Goal: Task Accomplishment & Management: Manage account settings

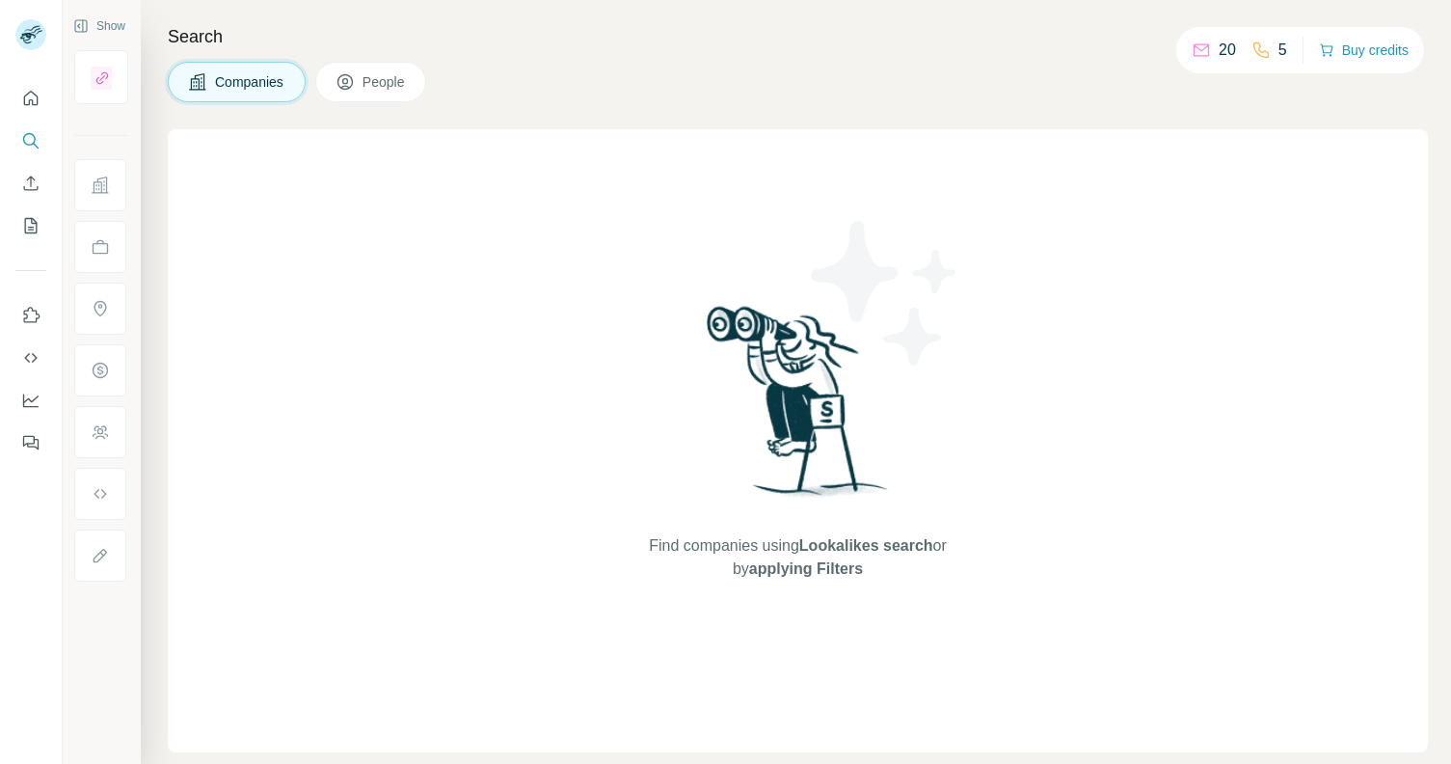
click at [395, 84] on span "People" at bounding box center [385, 81] width 44 height 19
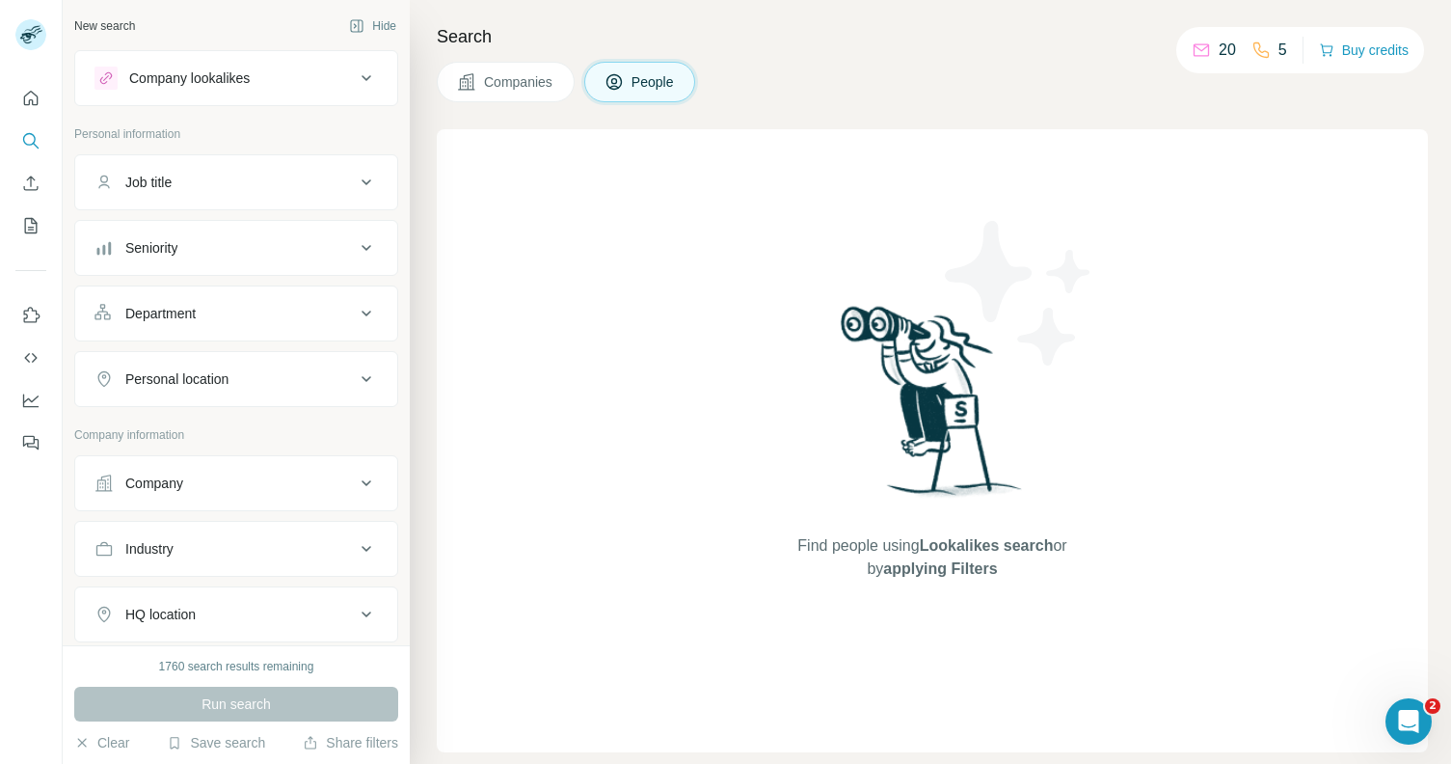
click at [1203, 57] on div "20" at bounding box center [1214, 50] width 44 height 23
click at [1241, 51] on div "20 5" at bounding box center [1239, 50] width 95 height 27
click at [1256, 49] on icon at bounding box center [1260, 49] width 19 height 19
click at [1219, 51] on p "20" at bounding box center [1227, 50] width 17 height 23
click at [1193, 48] on icon at bounding box center [1201, 49] width 19 height 19
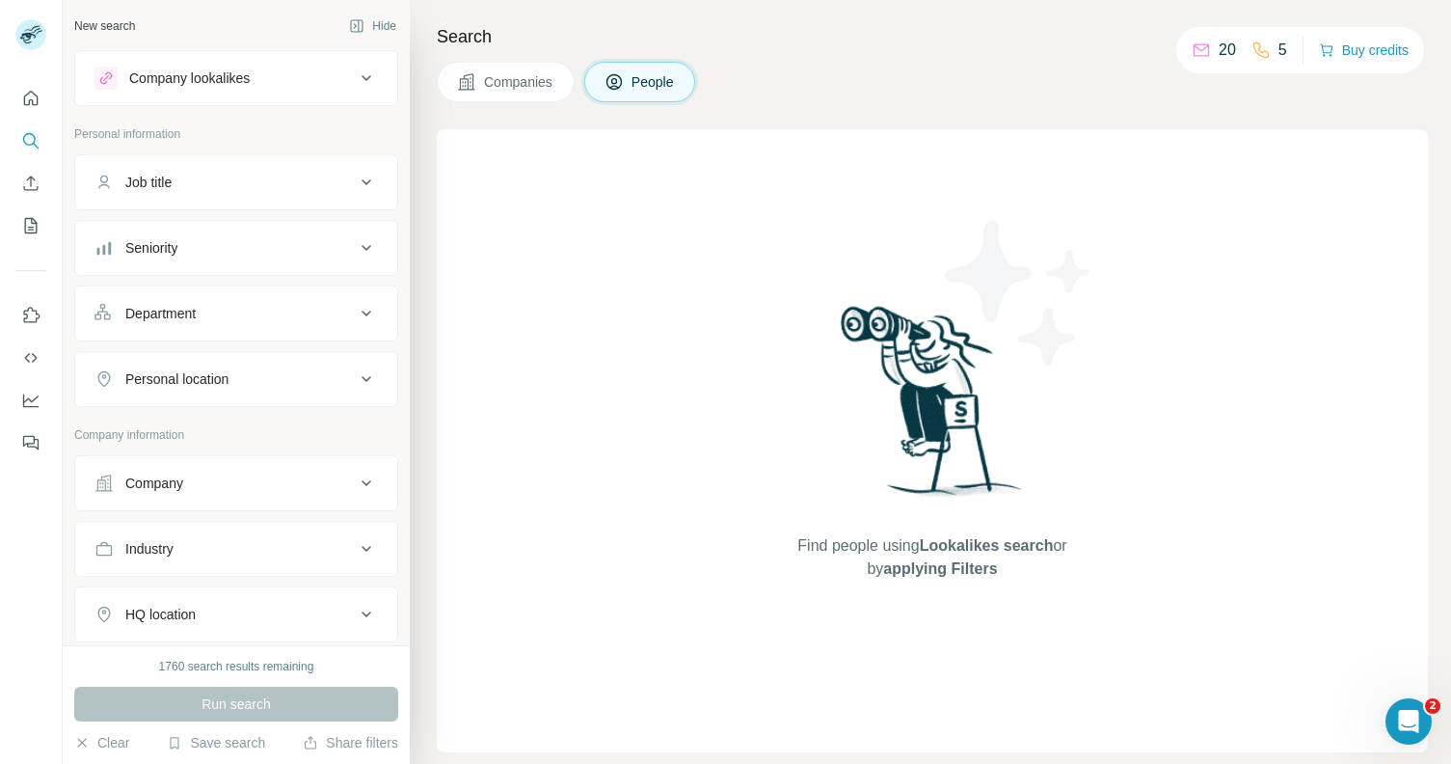
click at [709, 261] on div "Find people using Lookalikes search or by applying Filters" at bounding box center [932, 440] width 991 height 623
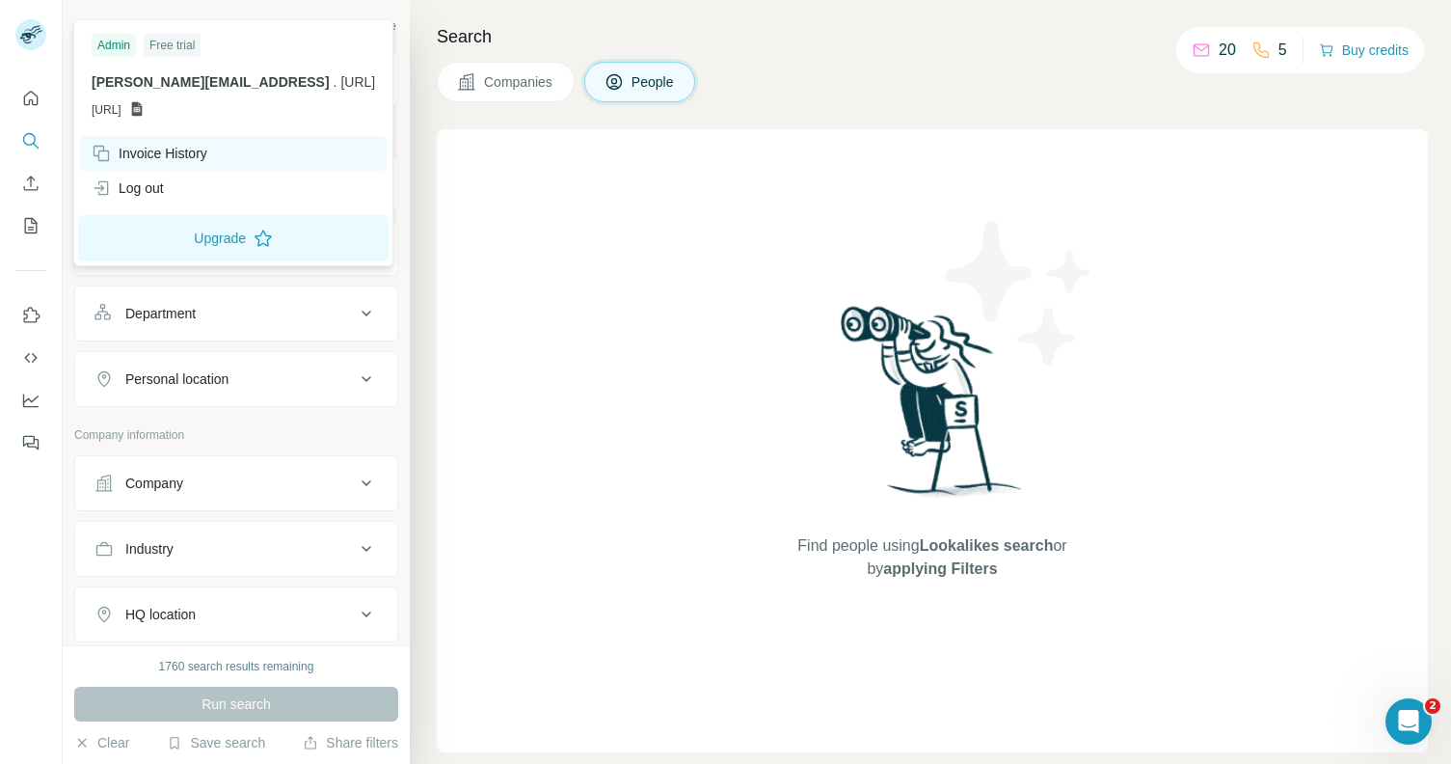
click at [153, 152] on div "Invoice History" at bounding box center [150, 153] width 116 height 19
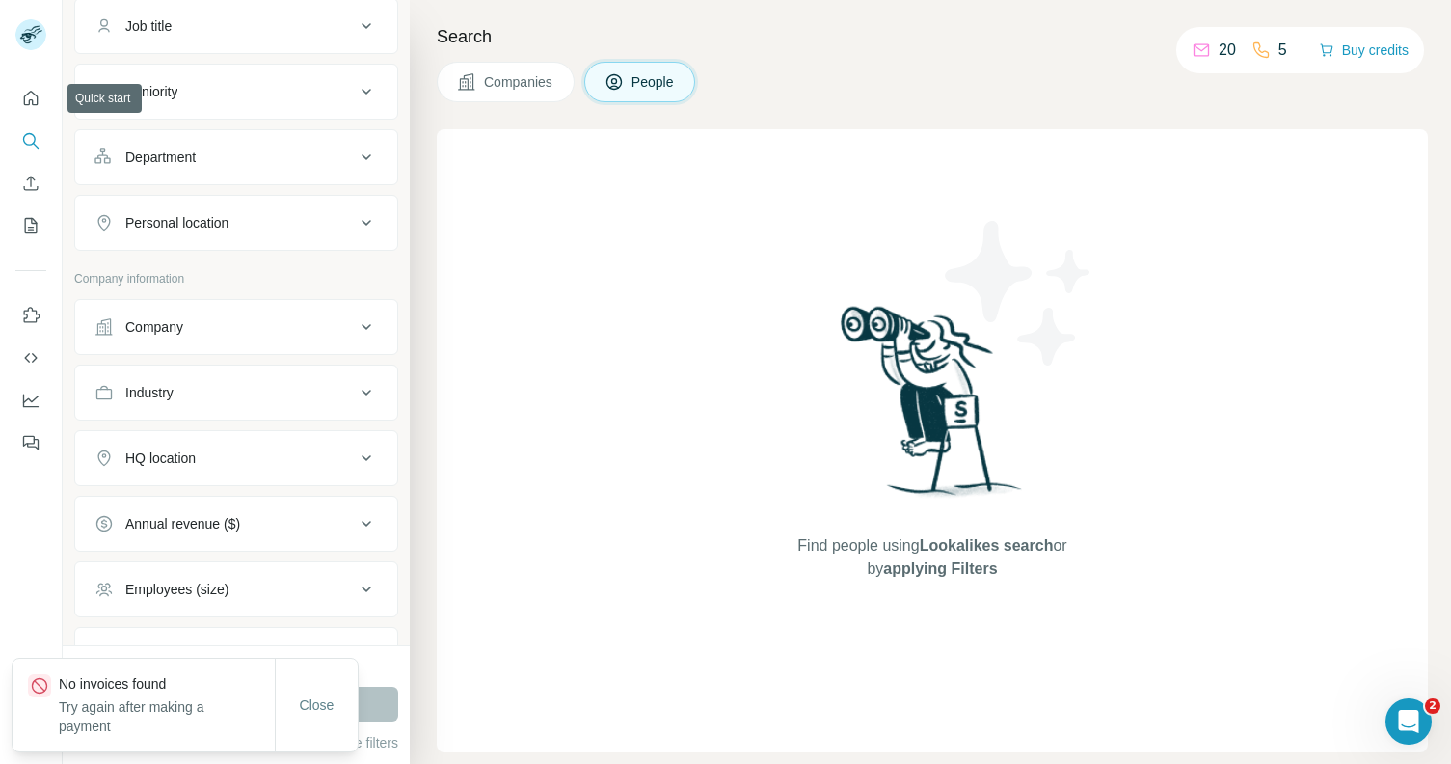
scroll to position [157, 0]
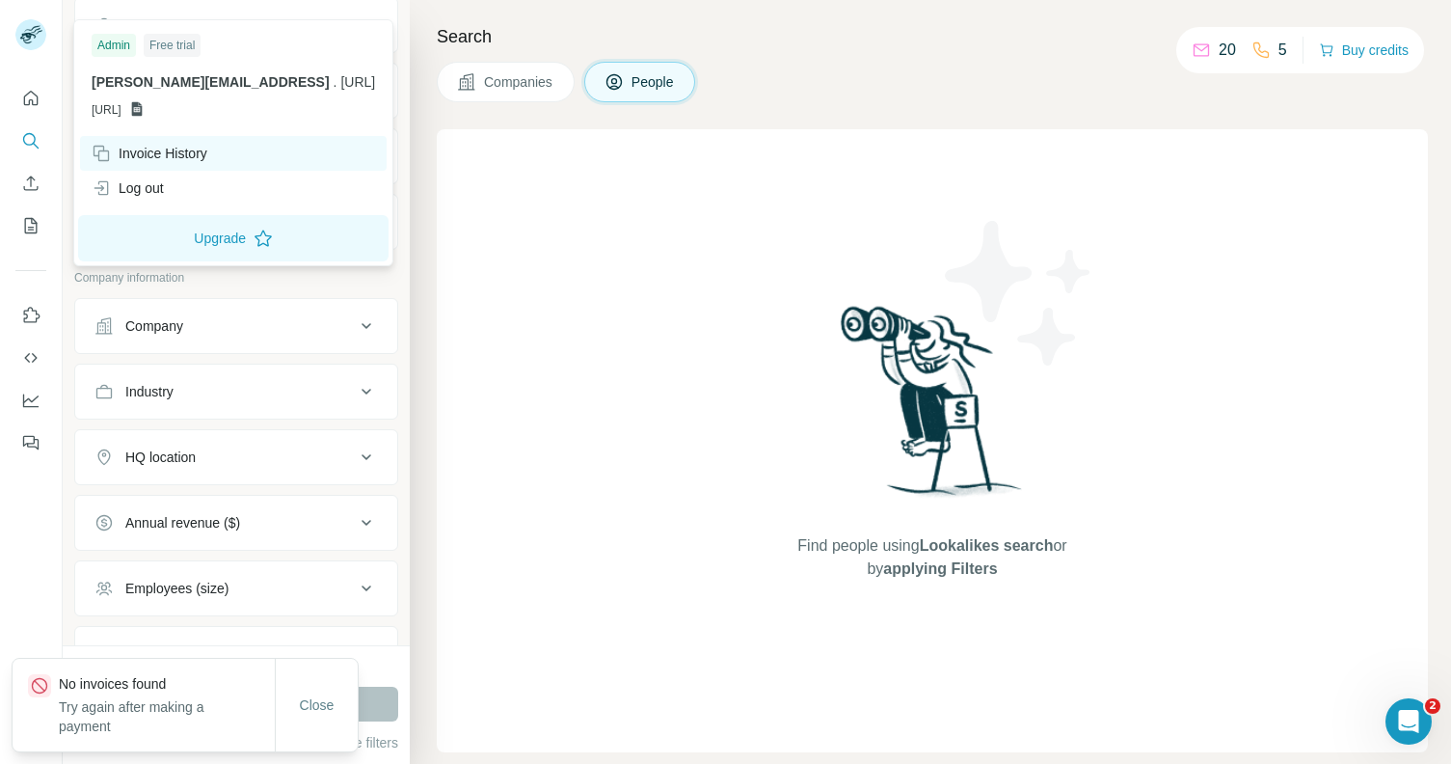
click at [184, 148] on div "Invoice History" at bounding box center [150, 153] width 116 height 19
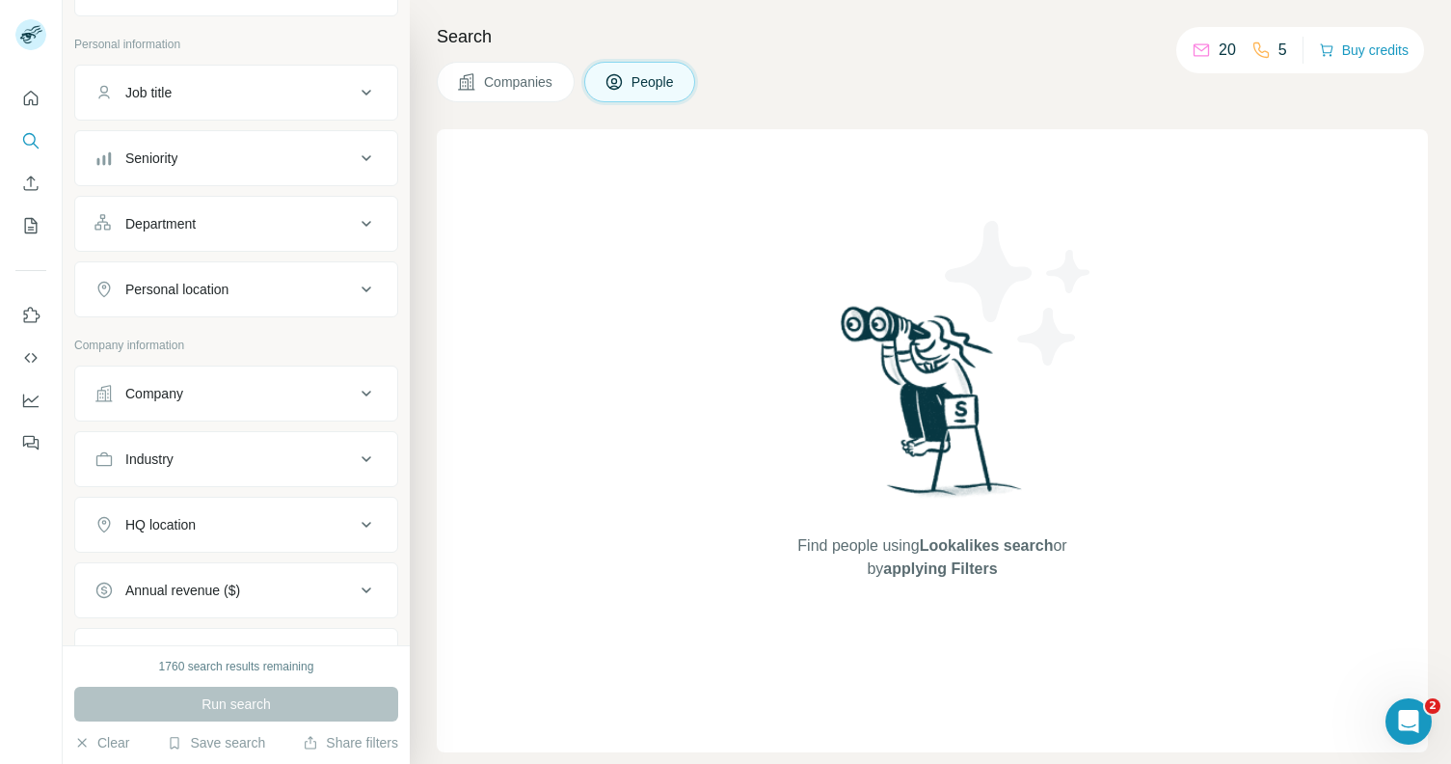
scroll to position [0, 0]
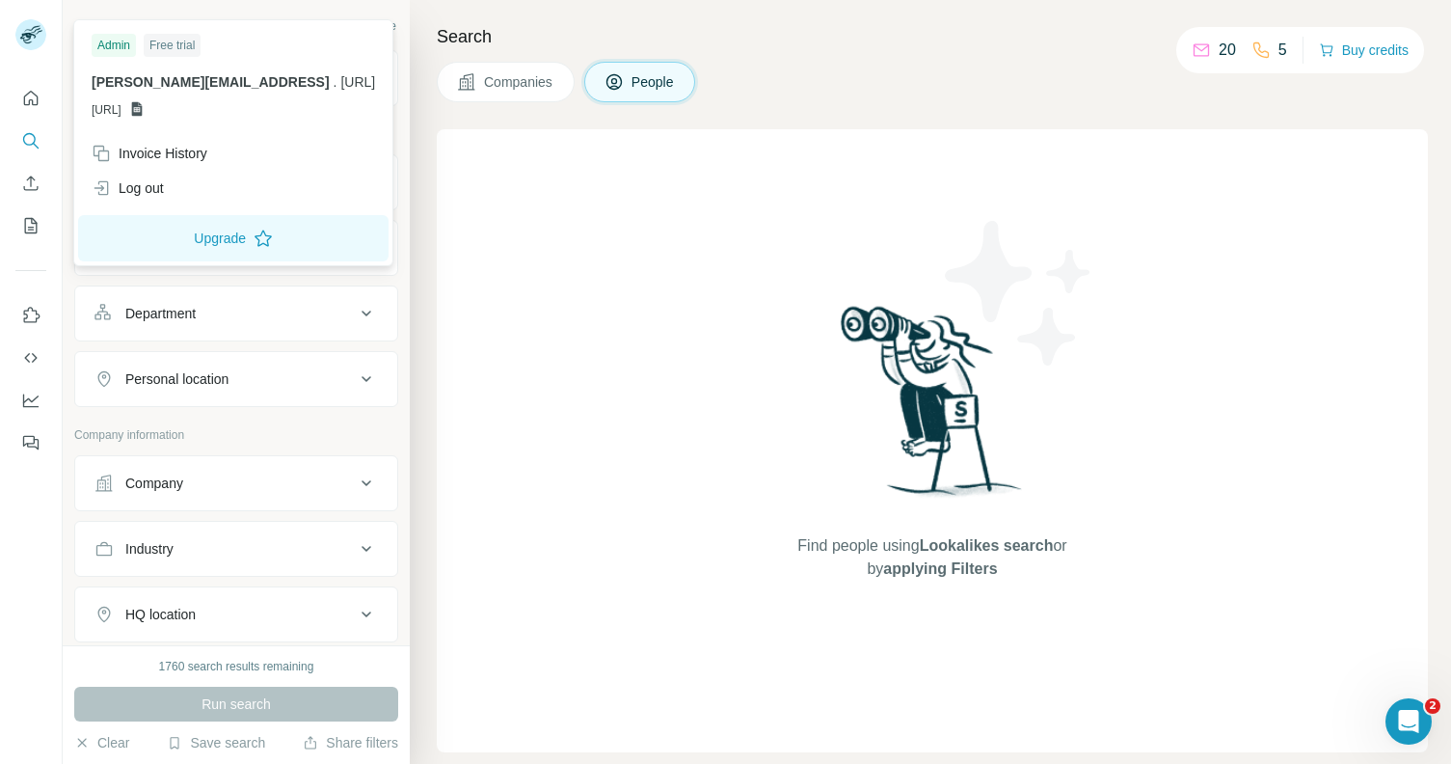
click at [178, 48] on div "Free trial" at bounding box center [172, 45] width 57 height 23
click at [109, 48] on div "Admin" at bounding box center [114, 45] width 44 height 23
click at [161, 48] on div "Free trial" at bounding box center [172, 45] width 57 height 23
click at [190, 234] on button "Upgrade" at bounding box center [233, 238] width 310 height 46
